Goal: Task Accomplishment & Management: Use online tool/utility

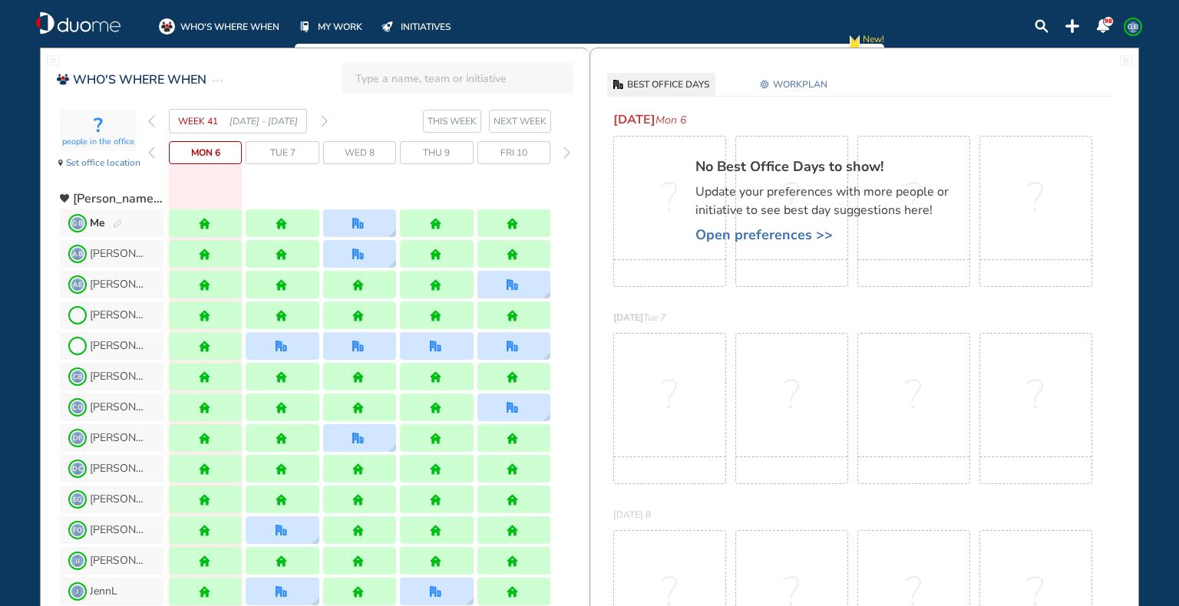
click at [322, 117] on img "forward week" at bounding box center [324, 121] width 7 height 12
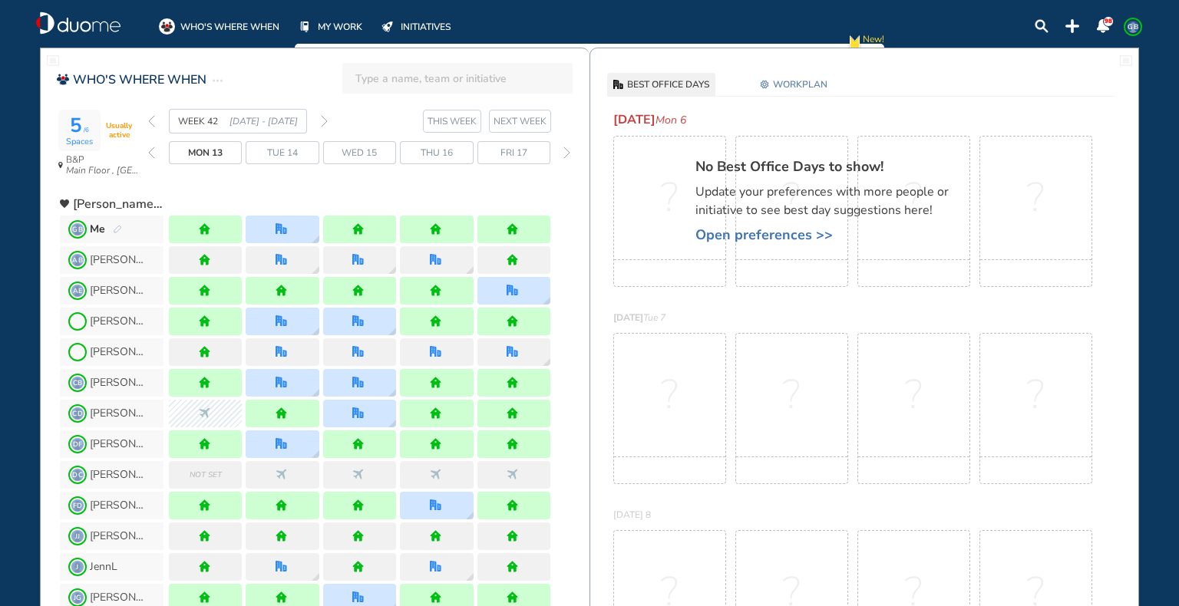
click at [322, 117] on img "forward week" at bounding box center [324, 121] width 7 height 12
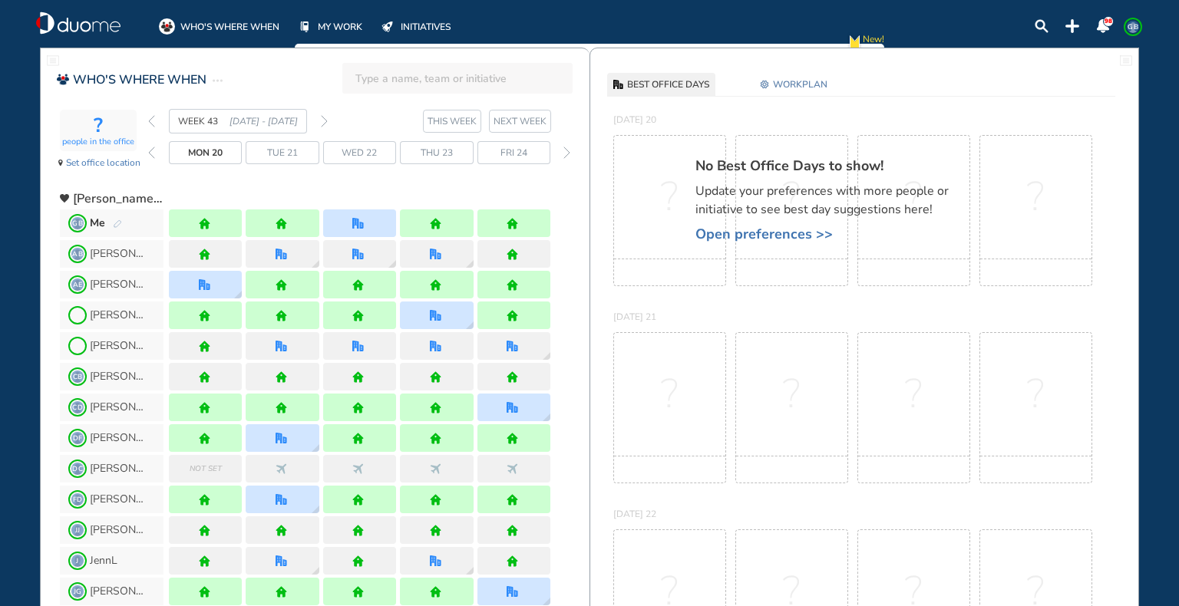
click at [322, 117] on img "forward week" at bounding box center [324, 121] width 7 height 12
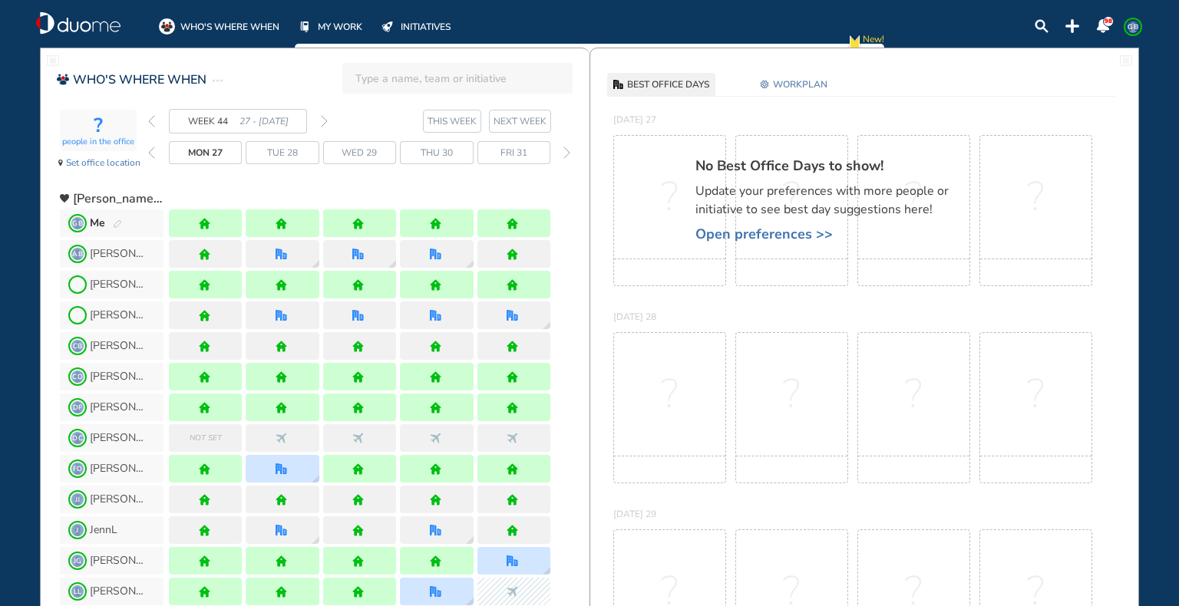
click at [322, 117] on img "forward week" at bounding box center [324, 121] width 7 height 12
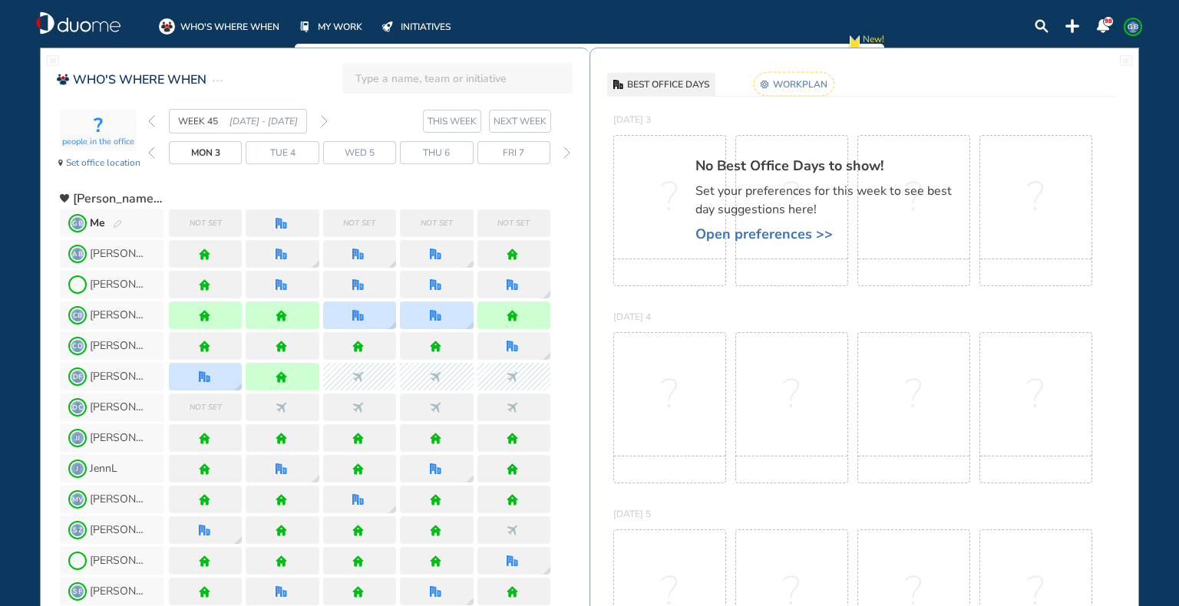
click at [114, 216] on div "Me" at bounding box center [106, 223] width 32 height 15
click at [114, 220] on img "pen-edit" at bounding box center [117, 225] width 9 height 10
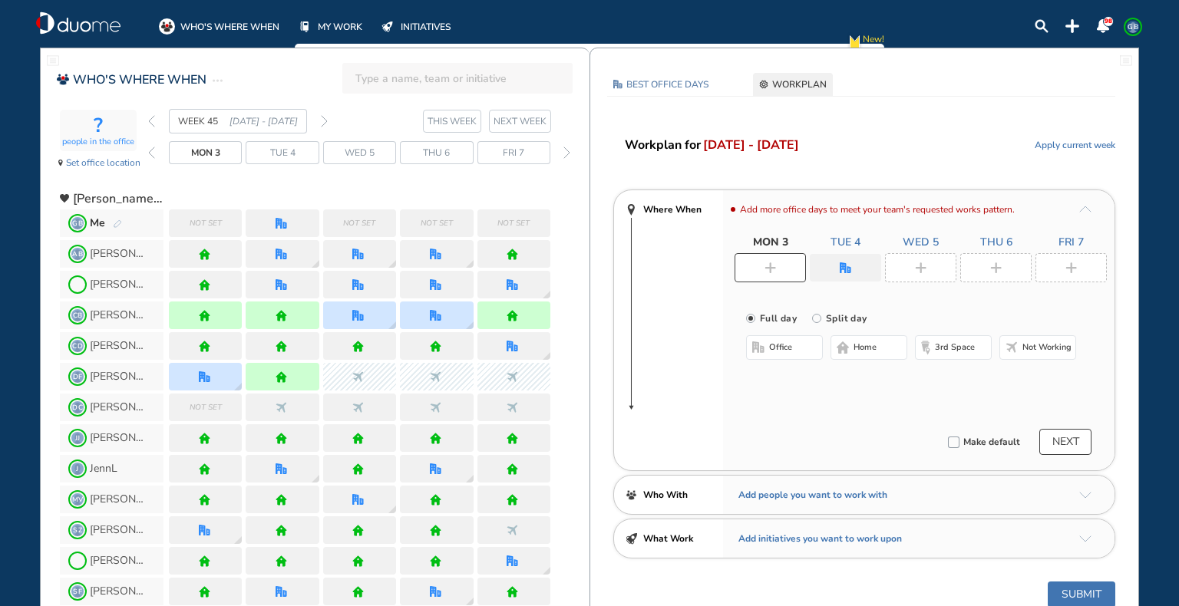
click at [765, 267] on img "plus-rounded-bdbdbd" at bounding box center [771, 269] width 12 height 12
click at [794, 268] on div at bounding box center [770, 267] width 71 height 29
click at [769, 266] on img "plus-rounded-bdbdbd" at bounding box center [771, 269] width 12 height 12
click at [792, 341] on button "office" at bounding box center [784, 347] width 77 height 25
drag, startPoint x: 845, startPoint y: 268, endPoint x: 846, endPoint y: 277, distance: 9.2
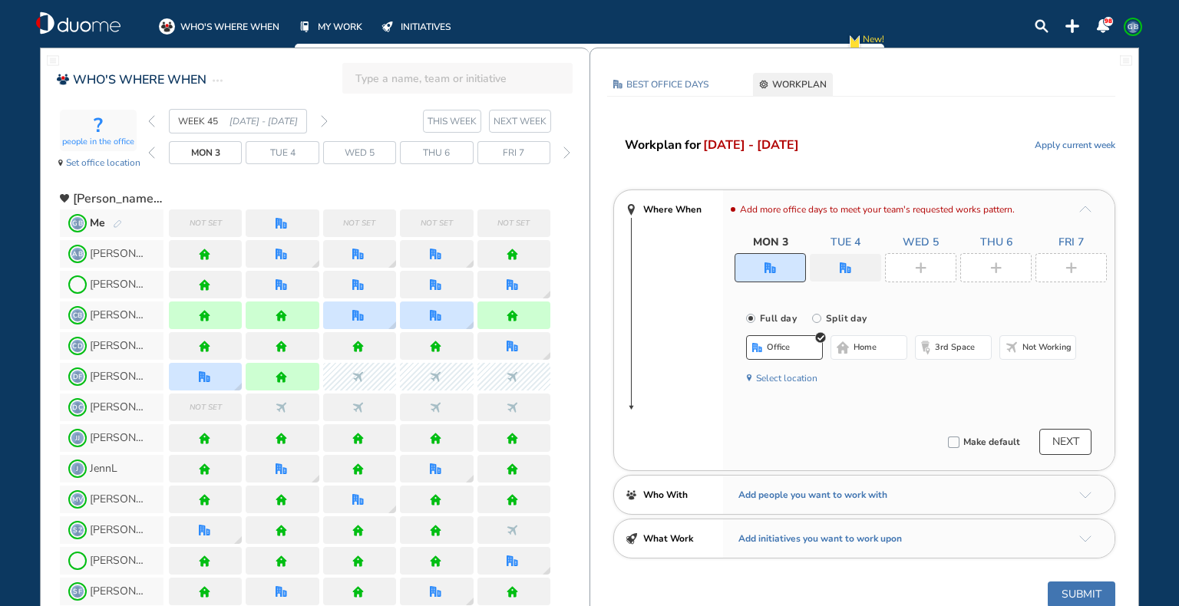
click at [846, 269] on img "office" at bounding box center [846, 269] width 12 height 12
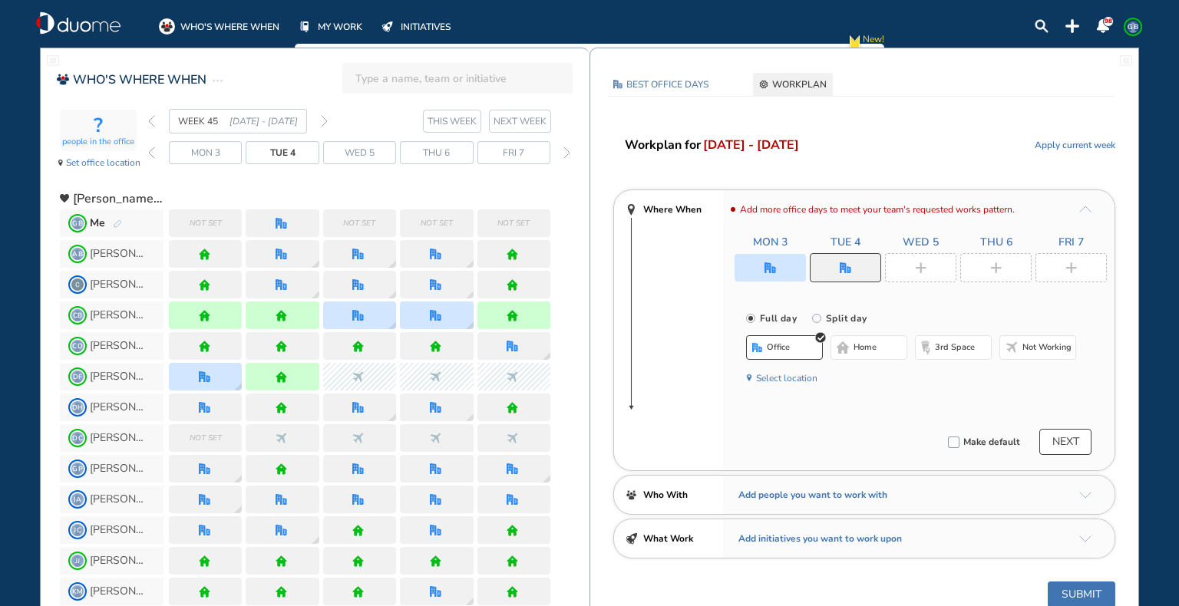
click at [872, 347] on span "home" at bounding box center [865, 348] width 23 height 12
click at [926, 264] on img "plus-rounded-bdbdbd" at bounding box center [921, 269] width 12 height 12
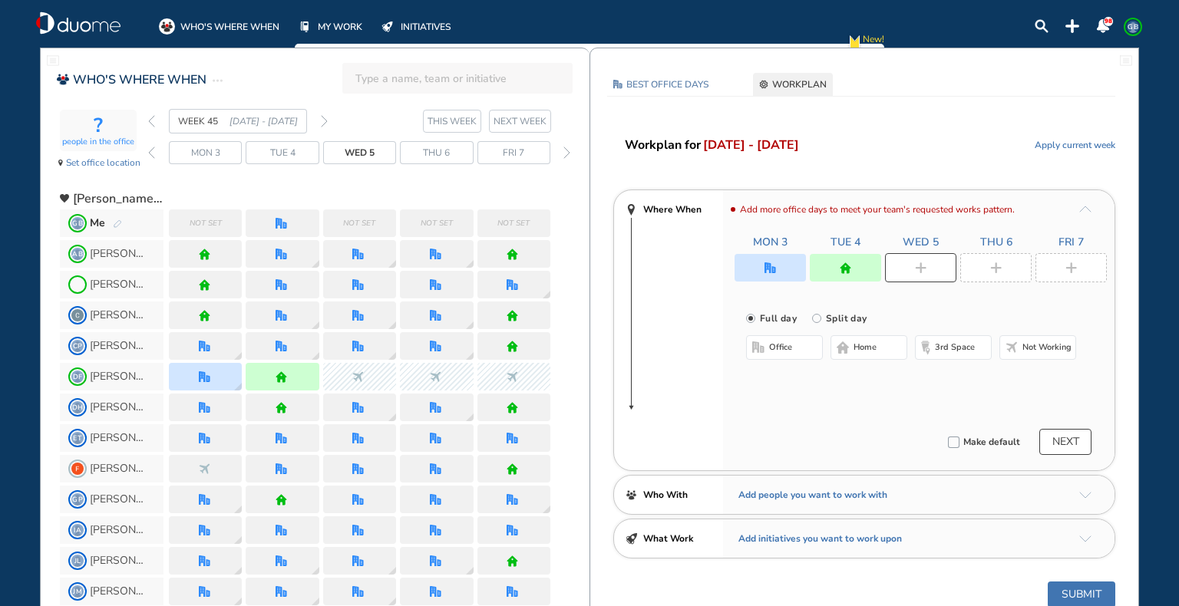
drag, startPoint x: 961, startPoint y: 348, endPoint x: 970, endPoint y: 328, distance: 21.7
click at [961, 352] on span "3rd space" at bounding box center [955, 348] width 40 height 12
click at [992, 271] on img "plus-rounded-bdbdbd" at bounding box center [996, 269] width 12 height 12
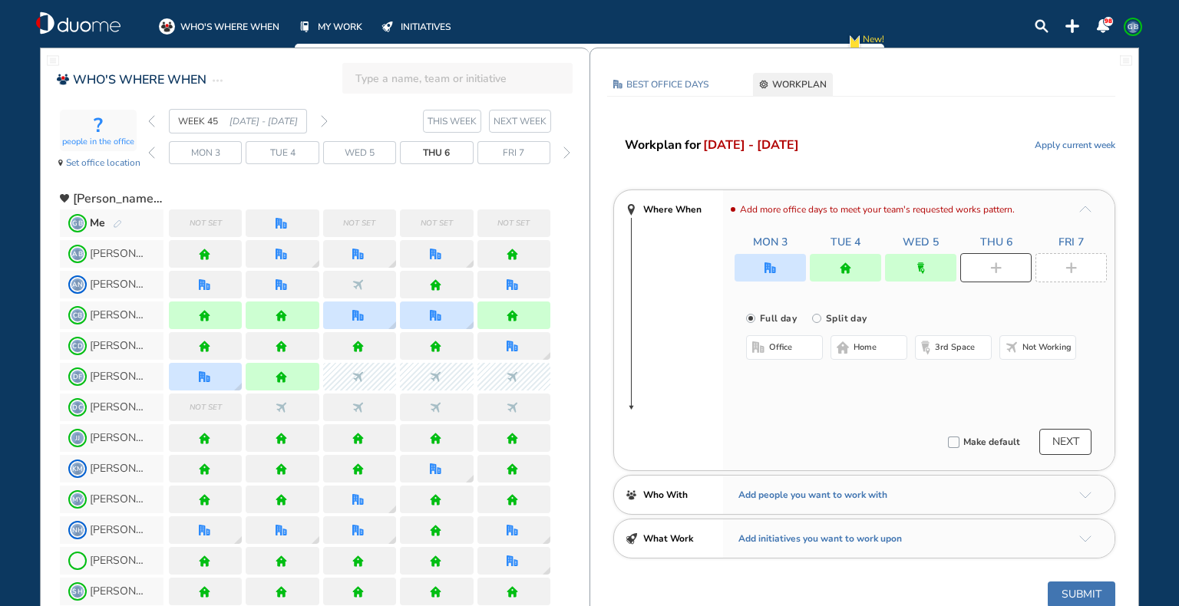
click at [967, 345] on span "3rd space" at bounding box center [955, 348] width 40 height 12
drag, startPoint x: 1072, startPoint y: 259, endPoint x: 1059, endPoint y: 287, distance: 30.9
click at [1072, 259] on div at bounding box center [1071, 267] width 71 height 29
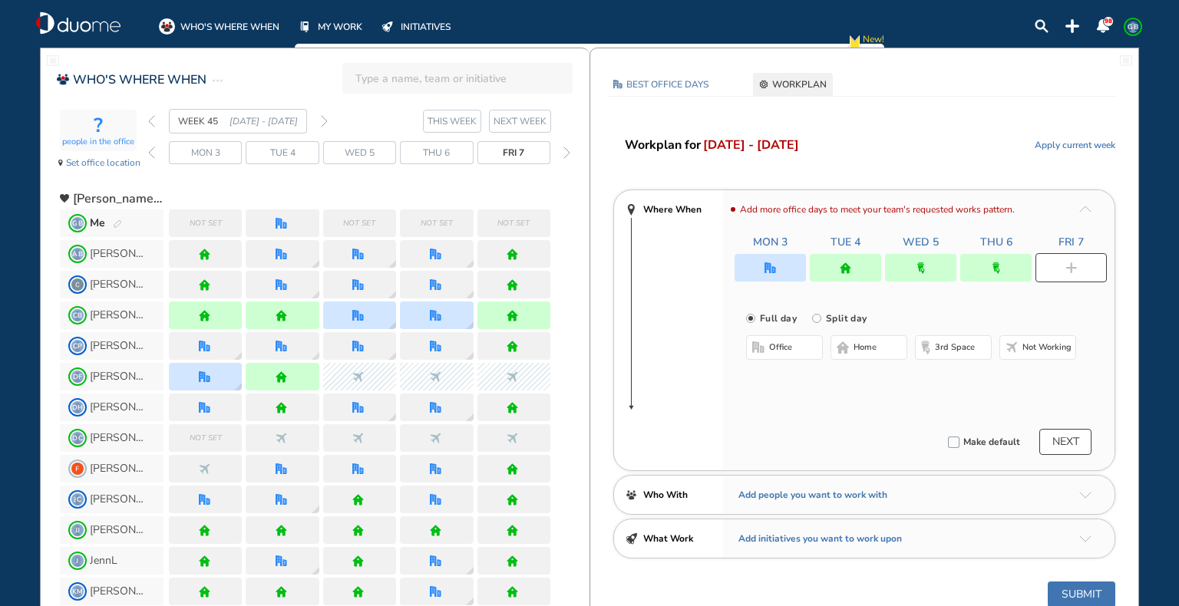
click at [1075, 265] on img "plus-rounded-bdbdbd" at bounding box center [1072, 269] width 12 height 12
click at [1041, 345] on span "Not working" at bounding box center [1047, 348] width 49 height 12
click at [1072, 266] on img "nonworking" at bounding box center [1072, 269] width 12 height 12
click at [874, 347] on span "home" at bounding box center [865, 348] width 23 height 12
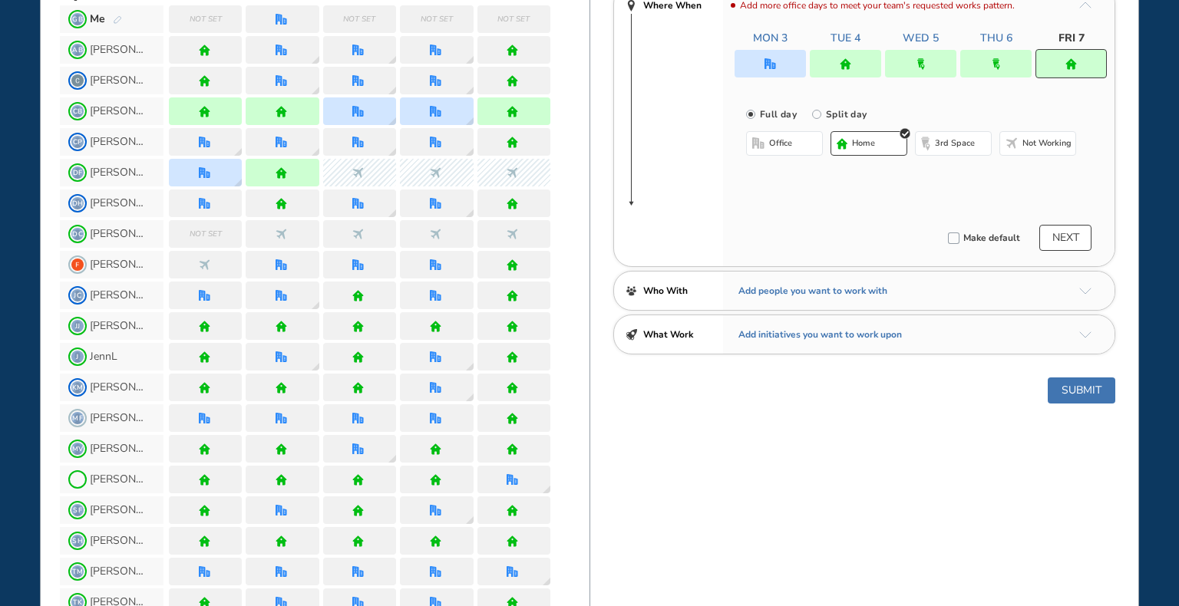
scroll to position [102, 0]
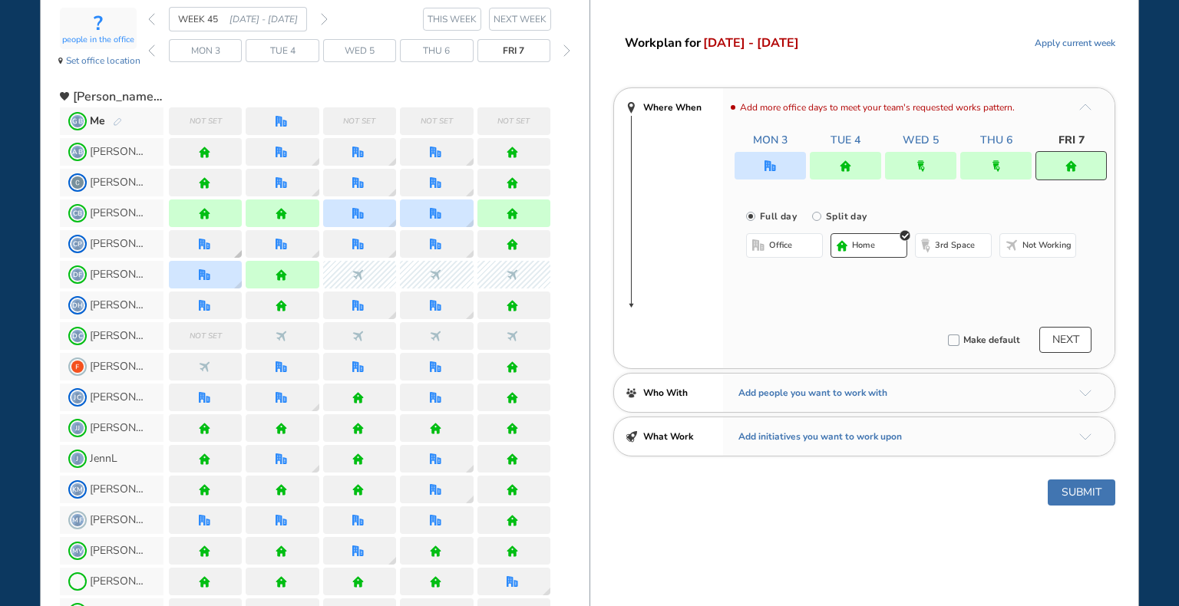
click at [212, 241] on div at bounding box center [206, 245] width 14 height 12
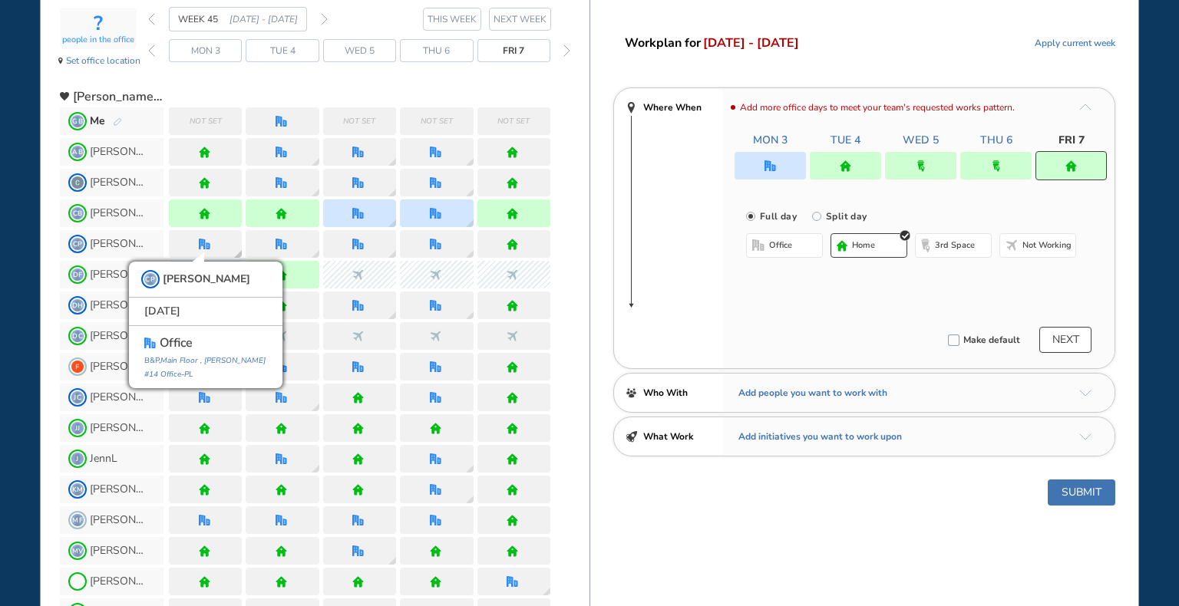
click at [212, 243] on div at bounding box center [206, 245] width 14 height 12
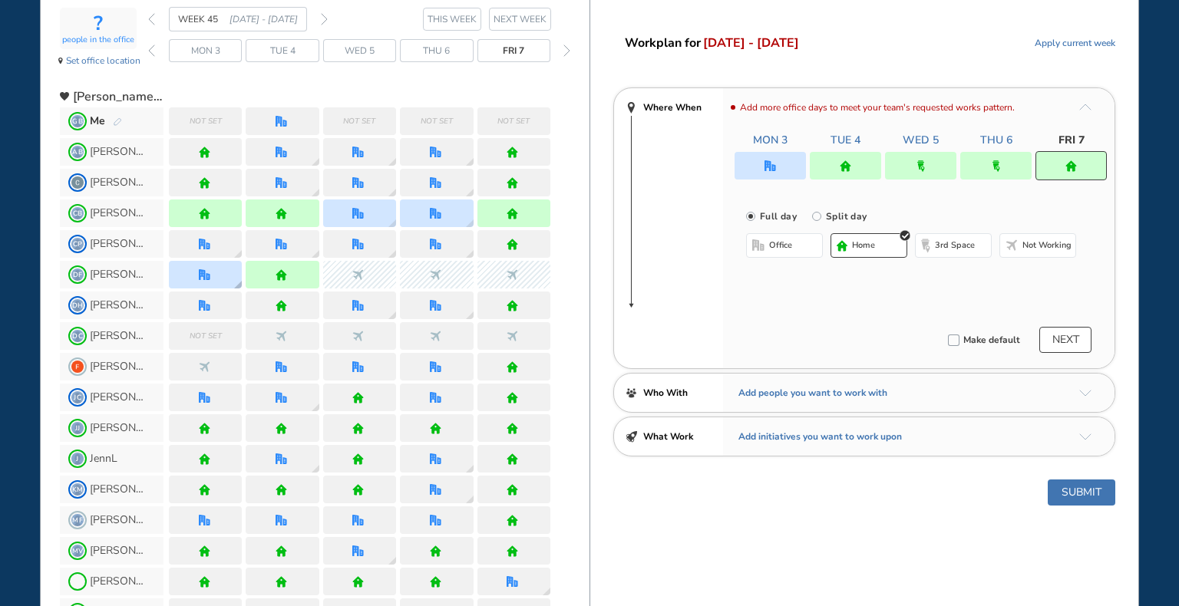
click at [215, 269] on div at bounding box center [205, 275] width 73 height 28
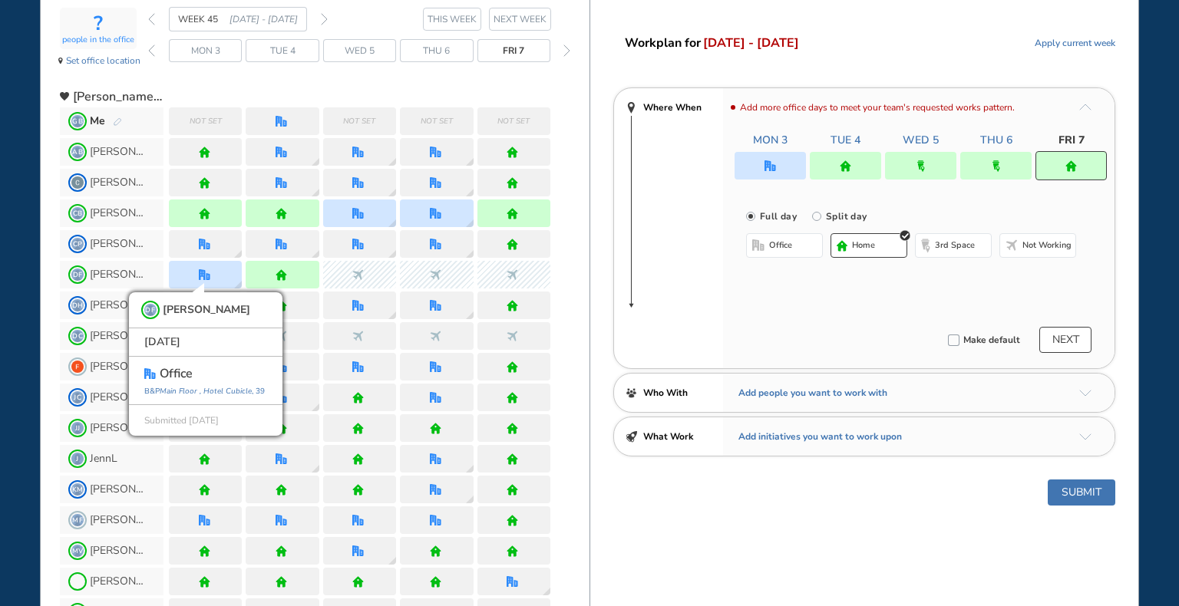
click at [778, 167] on div at bounding box center [770, 166] width 71 height 28
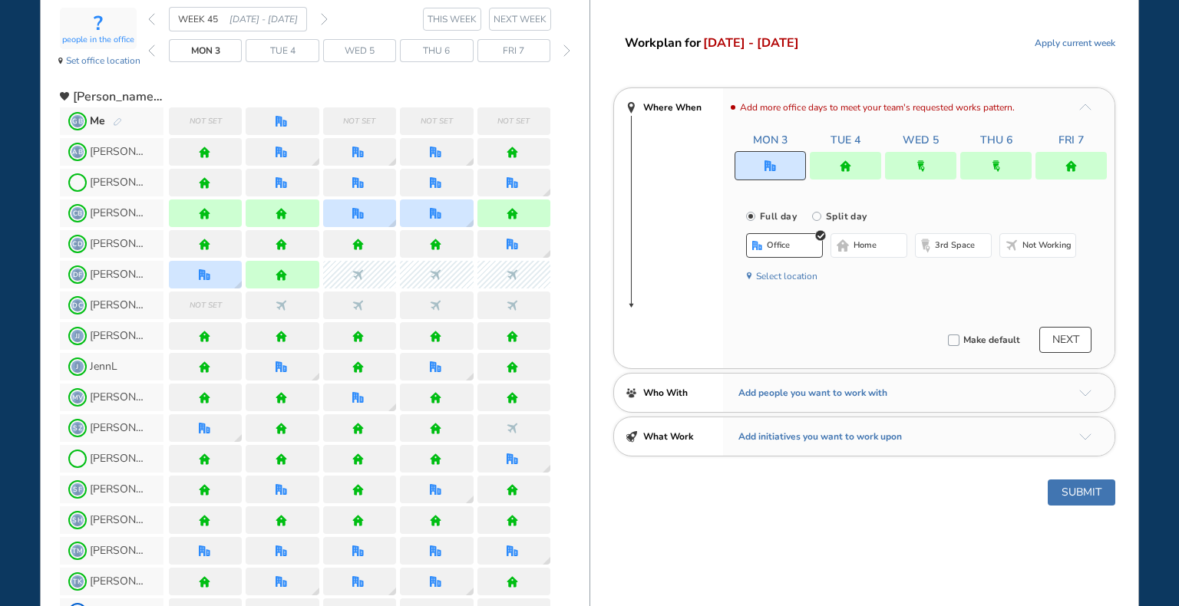
click at [799, 275] on button "Select location" at bounding box center [786, 276] width 61 height 15
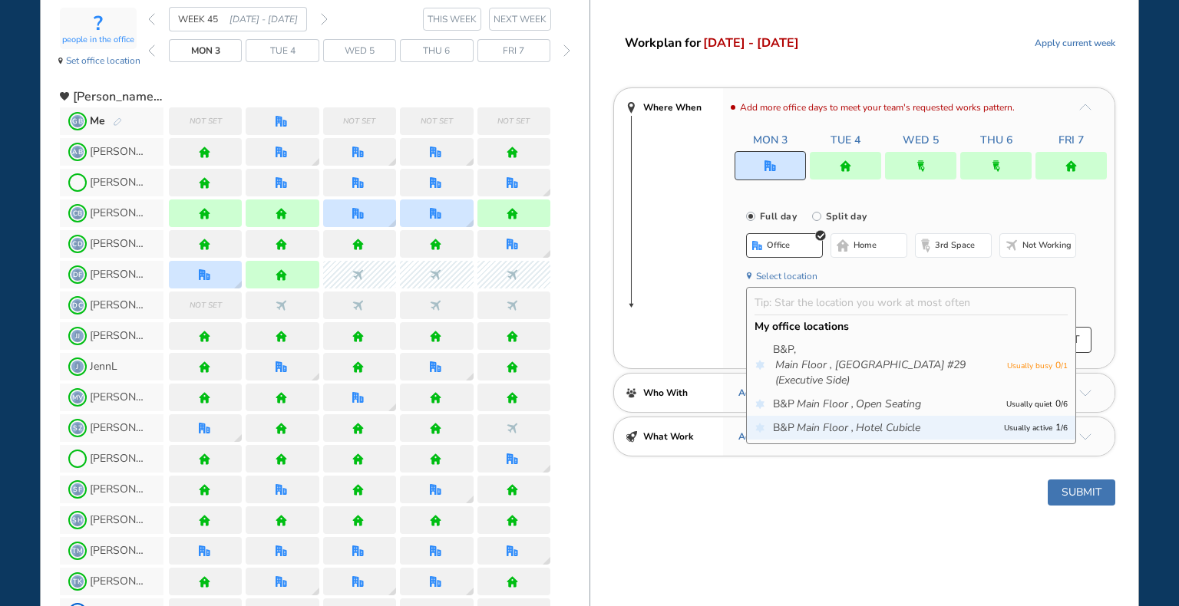
click at [871, 424] on icon "Hotel Cubicle" at bounding box center [888, 428] width 64 height 15
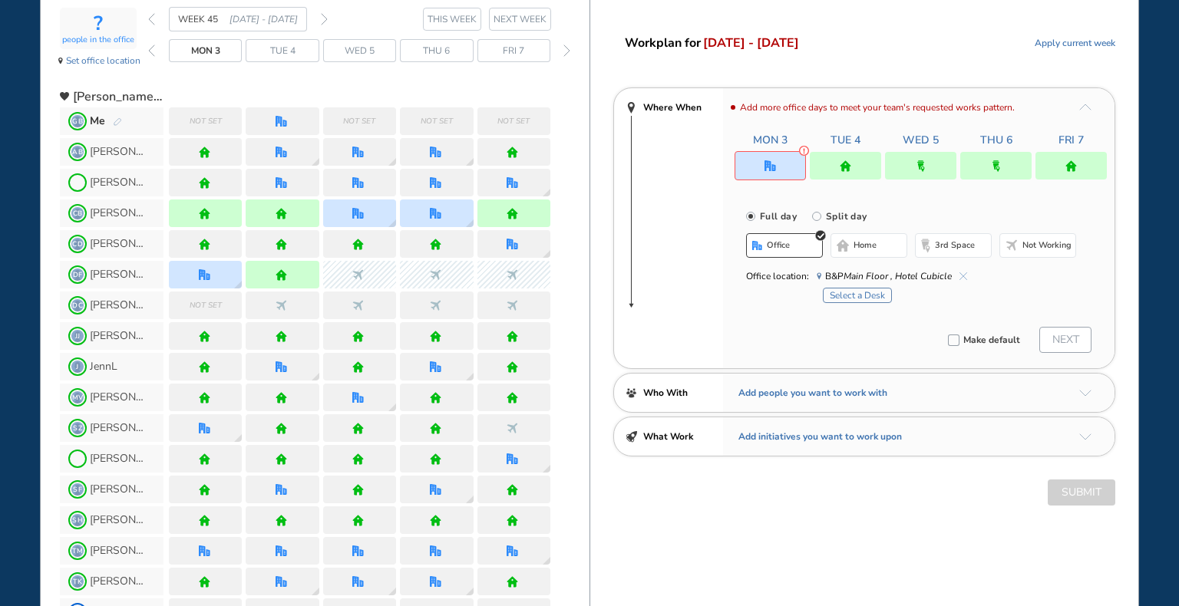
click at [866, 293] on button "Select a Desk" at bounding box center [857, 295] width 69 height 15
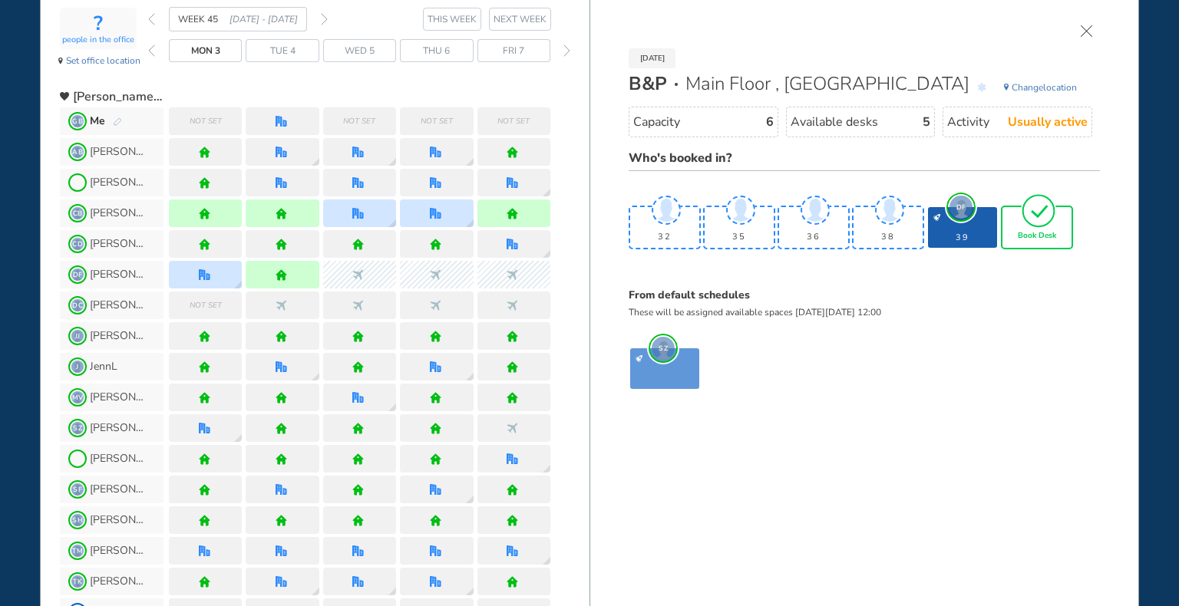
click at [1026, 234] on span "Book Desk" at bounding box center [1037, 236] width 38 height 9
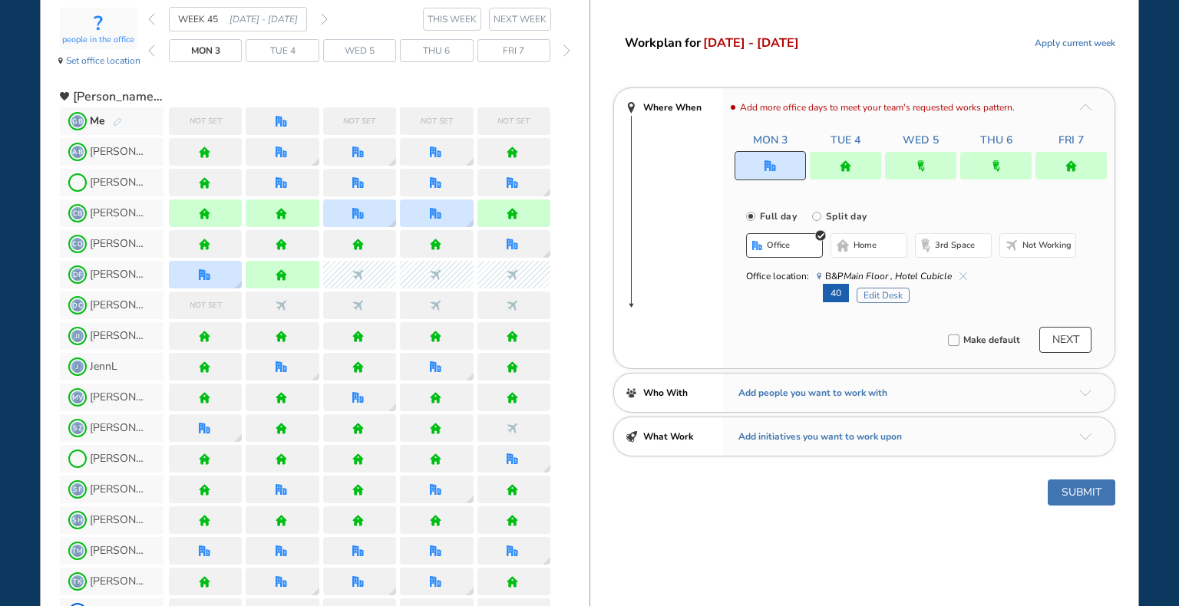
click at [1080, 340] on button "NEXT" at bounding box center [1065, 340] width 52 height 26
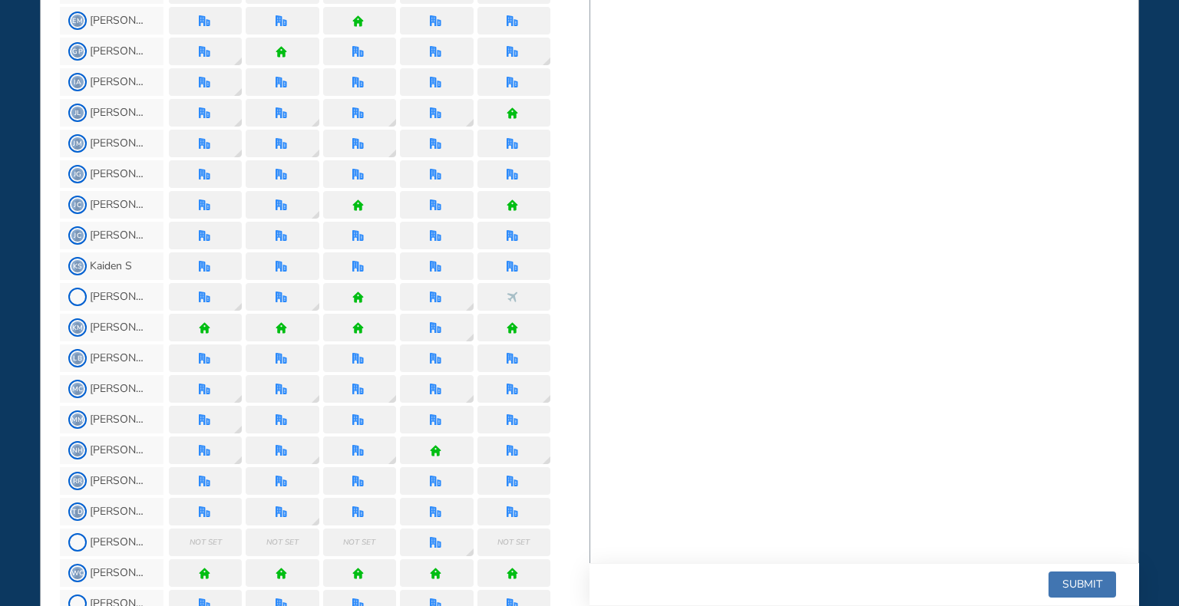
scroll to position [818, 0]
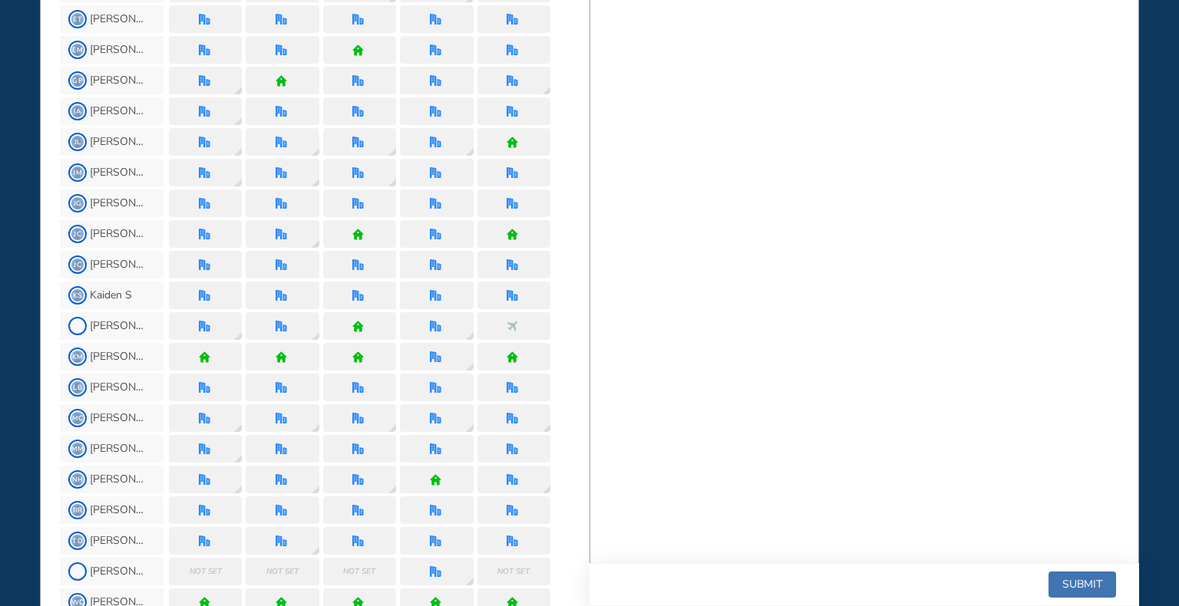
click at [1066, 580] on button "Submit" at bounding box center [1083, 585] width 68 height 26
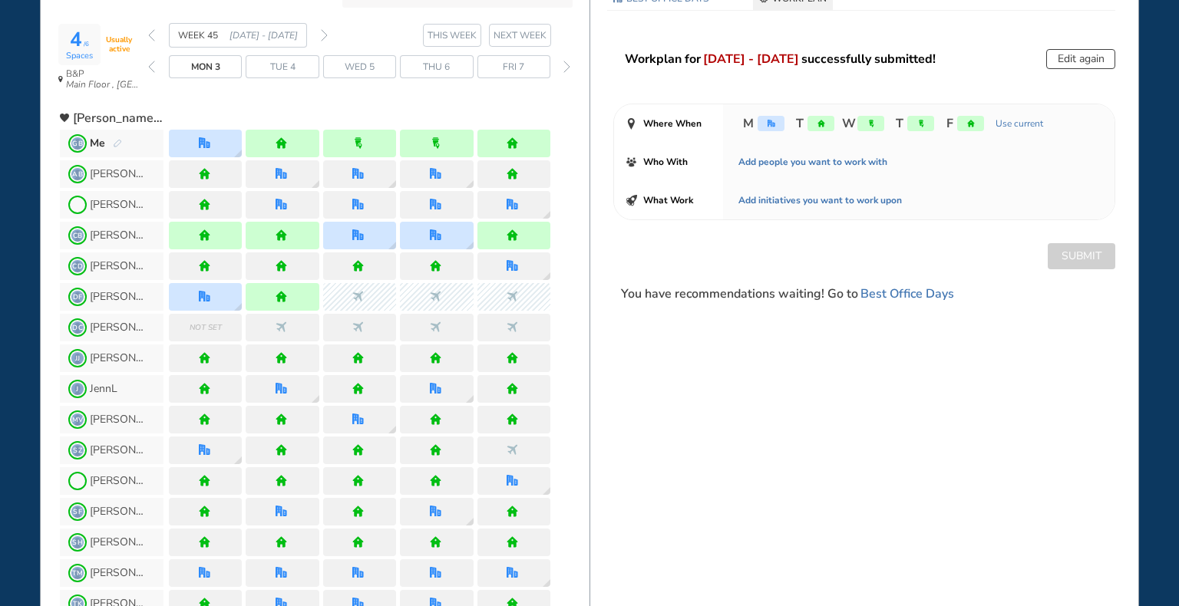
scroll to position [0, 0]
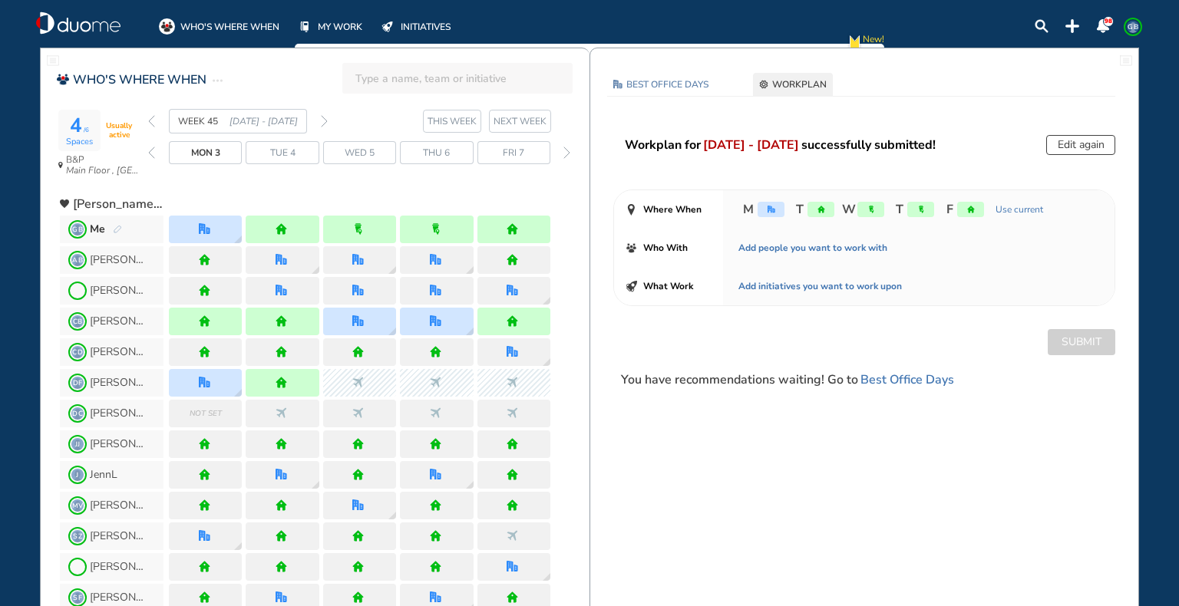
click at [1133, 25] on span "GB" at bounding box center [1133, 27] width 12 height 12
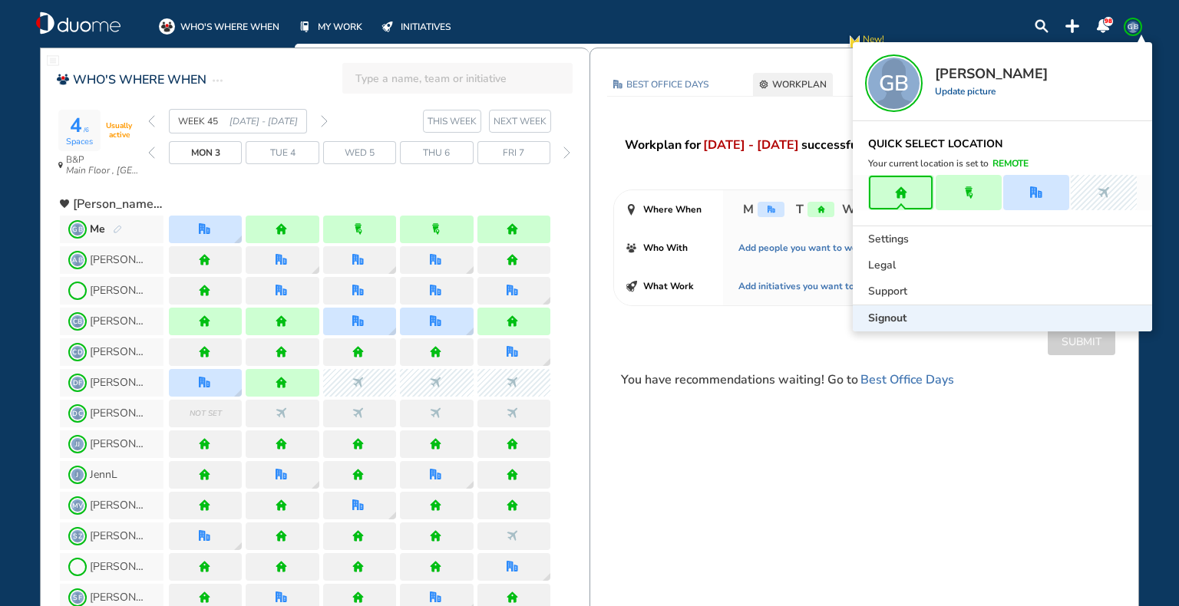
click at [905, 322] on span "Signout" at bounding box center [887, 318] width 38 height 15
